Goal: Information Seeking & Learning: Learn about a topic

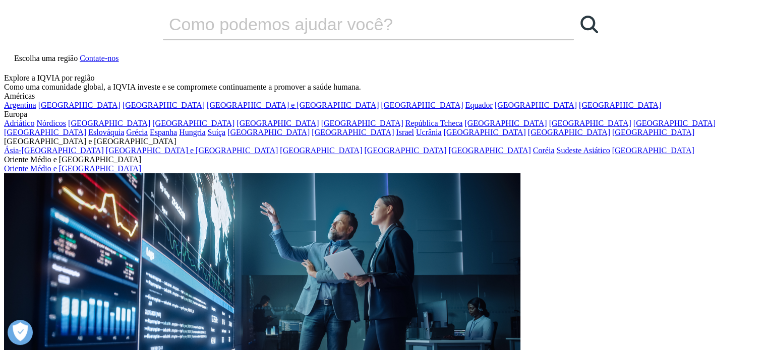
drag, startPoint x: 484, startPoint y: 118, endPoint x: 87, endPoint y: 58, distance: 401.3
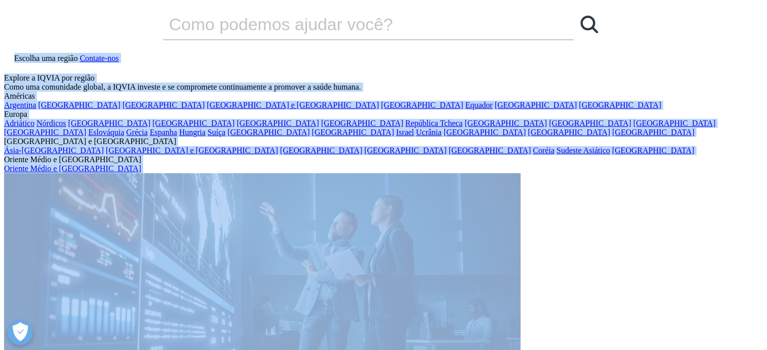
drag, startPoint x: 70, startPoint y: 29, endPoint x: 647, endPoint y: 138, distance: 587.8
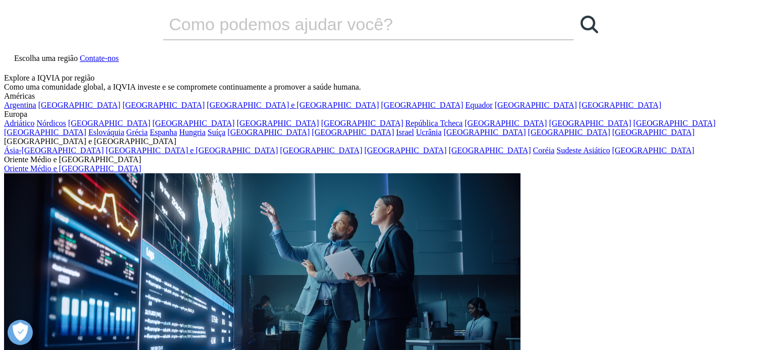
drag, startPoint x: 103, startPoint y: 59, endPoint x: 662, endPoint y: 125, distance: 562.8
drag, startPoint x: 196, startPoint y: 80, endPoint x: 734, endPoint y: 36, distance: 540.7
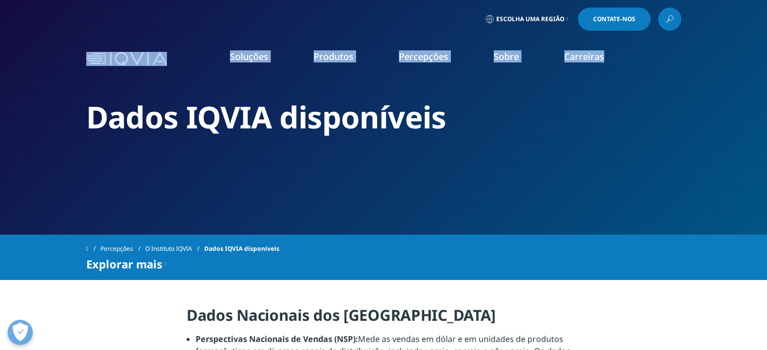
click at [717, 50] on div "Soluções encontre rapidamente uma capacidade Clear Search Loading SOLUÇÕES Pesq…" at bounding box center [383, 58] width 767 height 47
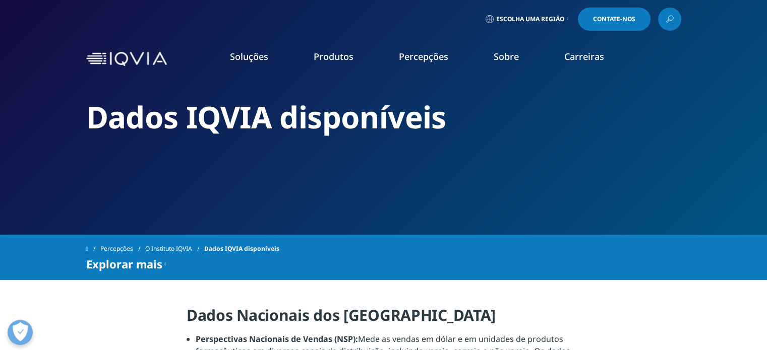
click at [53, 51] on div "Soluções encontre rapidamente uma capacidade Clear Search Loading SOLUÇÕES Pesq…" at bounding box center [383, 58] width 767 height 47
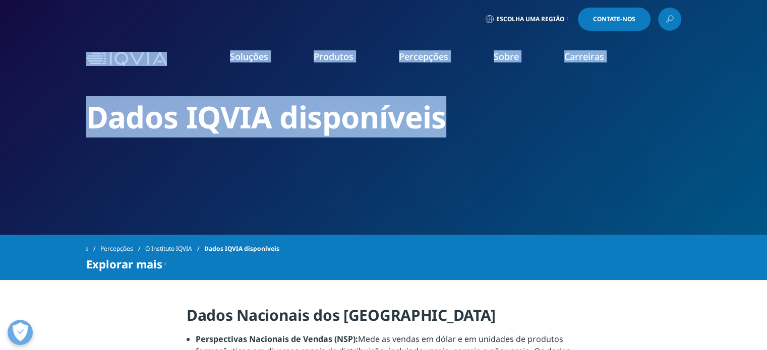
drag, startPoint x: 157, startPoint y: 68, endPoint x: 576, endPoint y: 114, distance: 421.5
click at [567, 120] on h2 "Dados IQVIA disponíveis" at bounding box center [383, 117] width 595 height 38
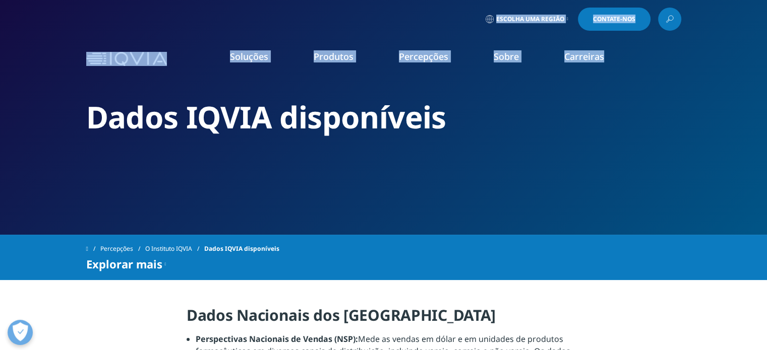
drag, startPoint x: 46, startPoint y: 31, endPoint x: 739, endPoint y: 47, distance: 693.3
click at [740, 45] on div "Clear Search Loading [GEOGRAPHIC_DATA] uma região Contate-nos" at bounding box center [383, 41] width 767 height 83
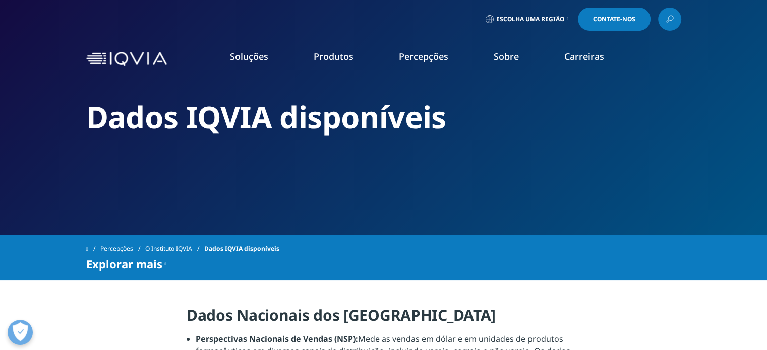
click at [681, 105] on section "Dados IQVIA disponíveis" at bounding box center [383, 117] width 767 height 235
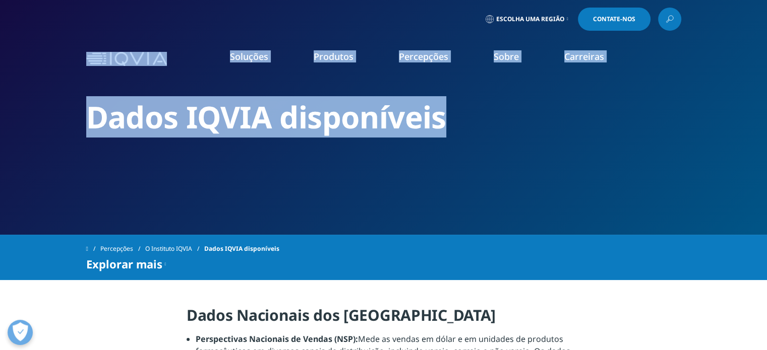
drag, startPoint x: 450, startPoint y: 131, endPoint x: 83, endPoint y: 49, distance: 376.1
click at [503, 125] on h2 "Dados IQVIA disponíveis" at bounding box center [383, 117] width 595 height 38
drag, startPoint x: 353, startPoint y: 102, endPoint x: 89, endPoint y: 54, distance: 269.0
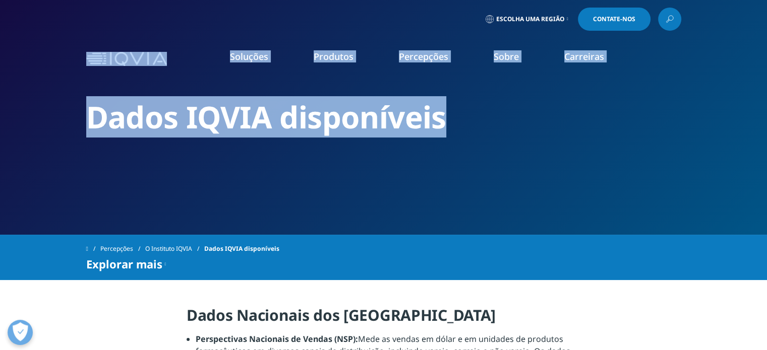
click at [38, 52] on div "Soluções encontre rapidamente uma capacidade Clear Search Loading SOLUÇÕES Pesq…" at bounding box center [383, 58] width 767 height 47
drag, startPoint x: 152, startPoint y: 66, endPoint x: 482, endPoint y: 122, distance: 335.5
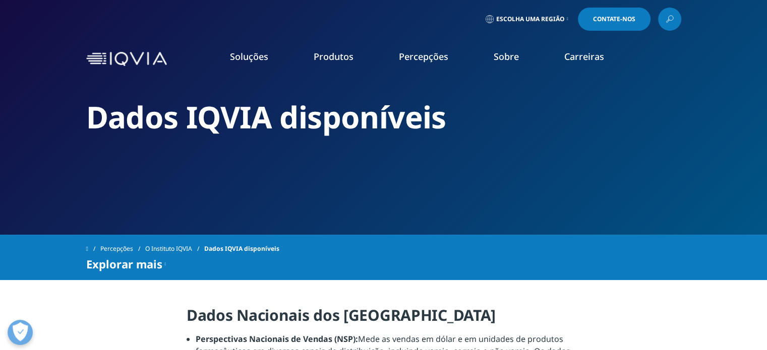
click at [536, 142] on div "Dados IQVIA disponíveis" at bounding box center [383, 132] width 595 height 68
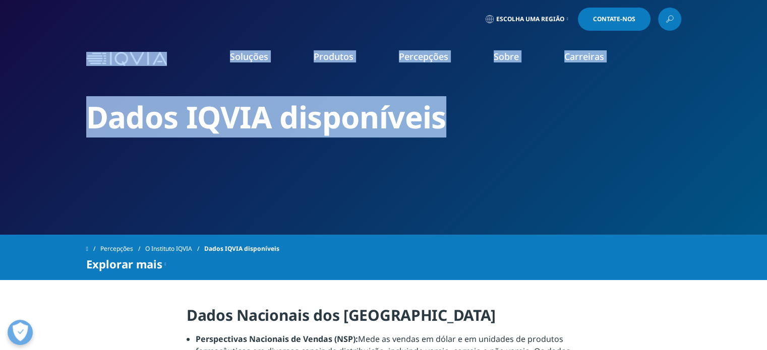
drag, startPoint x: 518, startPoint y: 132, endPoint x: 73, endPoint y: 56, distance: 451.9
click at [509, 121] on h2 "Dados IQVIA disponíveis" at bounding box center [383, 117] width 595 height 38
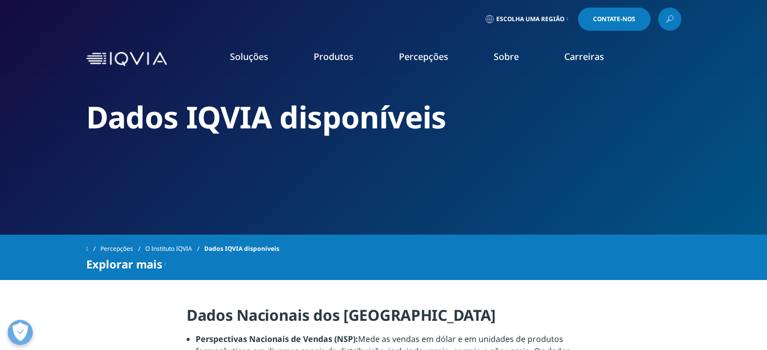
click at [514, 130] on h2 "Dados IQVIA disponíveis" at bounding box center [383, 117] width 595 height 38
click at [476, 127] on h2 "Dados IQVIA disponíveis" at bounding box center [383, 117] width 595 height 38
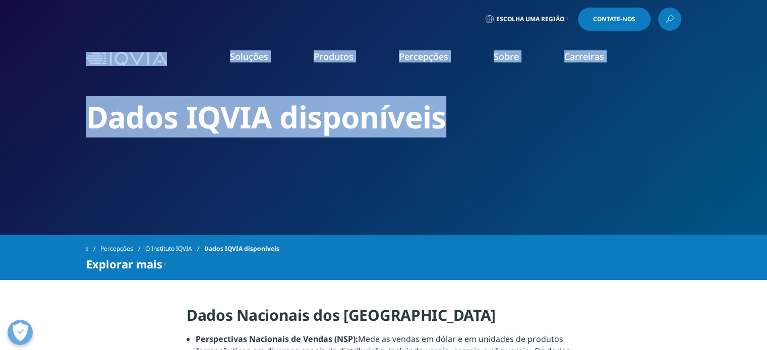
drag, startPoint x: 478, startPoint y: 128, endPoint x: 100, endPoint y: 54, distance: 385.1
